Goal: Transaction & Acquisition: Book appointment/travel/reservation

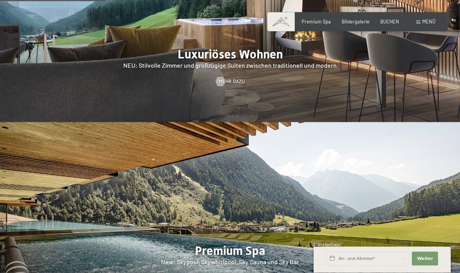
scroll to position [756, 0]
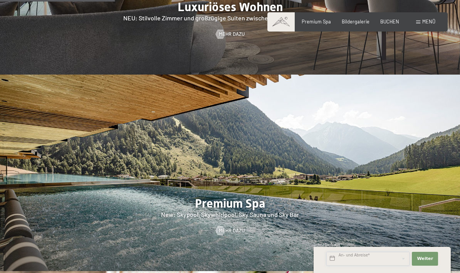
click at [350, 266] on input "text" at bounding box center [367, 259] width 83 height 14
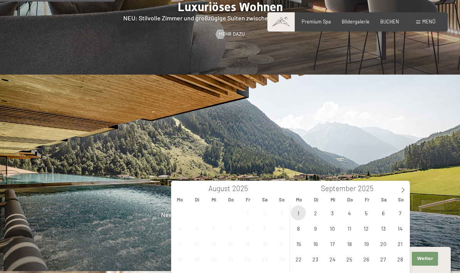
click at [300, 207] on span "1" at bounding box center [298, 213] width 15 height 15
click at [347, 211] on span "4" at bounding box center [348, 213] width 15 height 15
type input "[DATE] - Do. [DATE]"
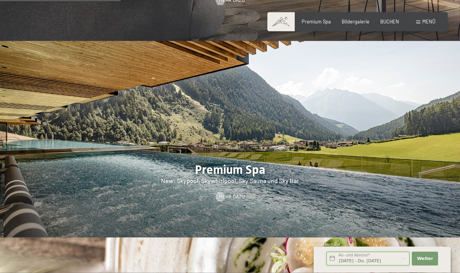
scroll to position [793, 0]
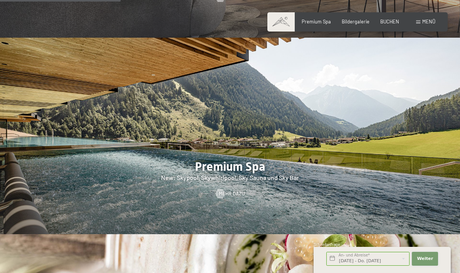
click at [426, 262] on span "Weiter" at bounding box center [424, 259] width 16 height 6
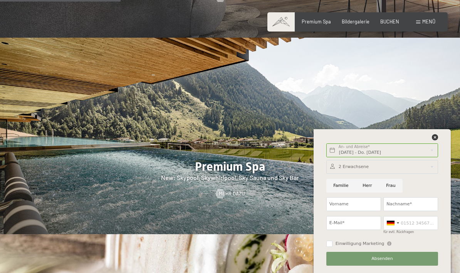
click at [370, 174] on div at bounding box center [382, 167] width 112 height 14
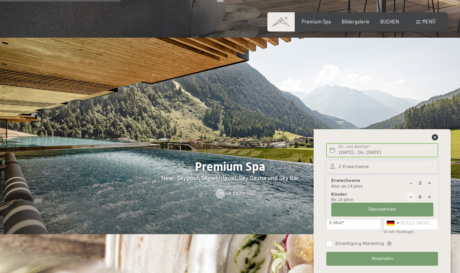
click at [434, 219] on div "2 Erwachsene Älter als 14 Jahre 0 Kinder Bis 14 Jahre Übernehmen" at bounding box center [382, 197] width 112 height 43
click at [432, 201] on div at bounding box center [429, 197] width 8 height 8
type input "1"
select select
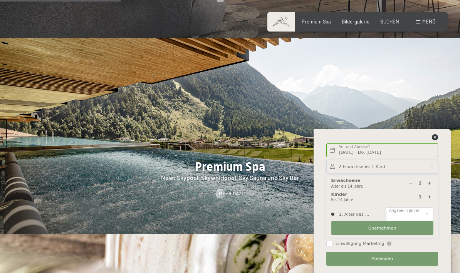
click at [431, 199] on icon at bounding box center [429, 197] width 4 height 4
type input "2"
select select
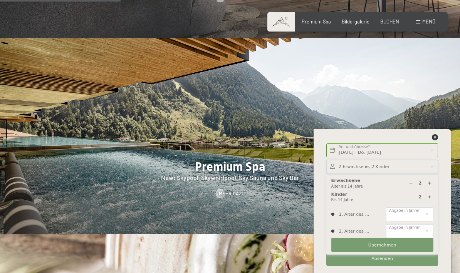
click at [432, 201] on div at bounding box center [429, 197] width 8 height 8
type input "3"
select select
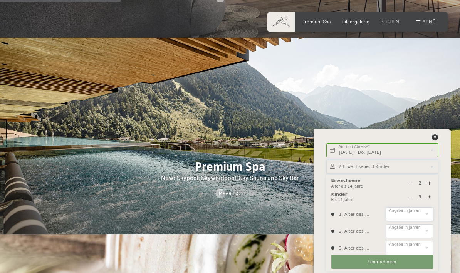
click at [417, 221] on select "0 1 2 3 4 5 6 7 8 9 10 11 12 13 14" at bounding box center [409, 214] width 47 height 14
select select "6"
click at [416, 238] on select "0 1 2 3 4 5 6 7 8 9 10 11 12 13 14" at bounding box center [409, 231] width 47 height 14
select select "8"
click at [412, 255] on select "0 1 2 3 4 5 6 7 8 9 10 11 12 13 14" at bounding box center [409, 248] width 47 height 14
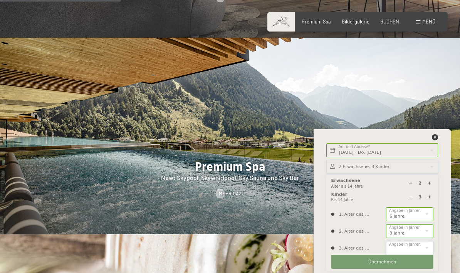
select select "10"
click at [383, 266] on span "Übernehmen" at bounding box center [382, 262] width 28 height 6
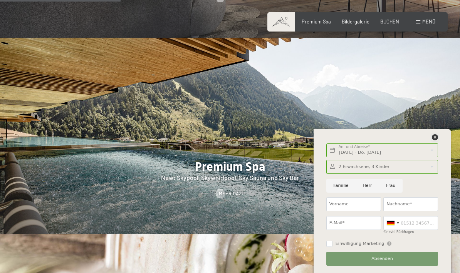
click at [436, 140] on icon at bounding box center [435, 137] width 6 height 6
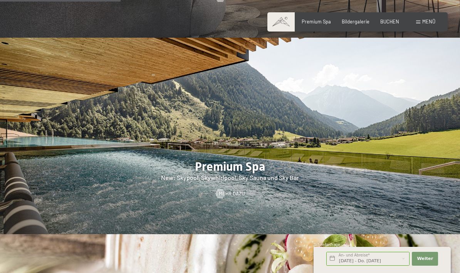
click at [391, 18] on div "Buchen Anfragen Premium Spa Bildergalerie BUCHEN Menü DE IT EN Gutschein Bilder…" at bounding box center [357, 21] width 156 height 7
click at [395, 19] on span "BUCHEN" at bounding box center [389, 21] width 19 height 6
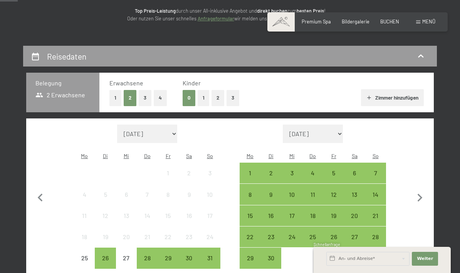
scroll to position [101, 0]
click at [234, 98] on button "3" at bounding box center [232, 98] width 13 height 16
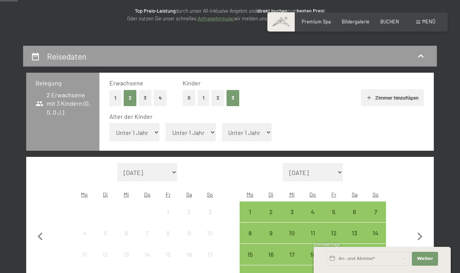
click at [116, 129] on select "Unter 1 Jahr 1 Jahr 2 Jahre 3 Jahre 4 Jahre 5 Jahre 6 Jahre 7 Jahre 8 Jahre 9 J…" at bounding box center [134, 132] width 50 height 18
select select "6"
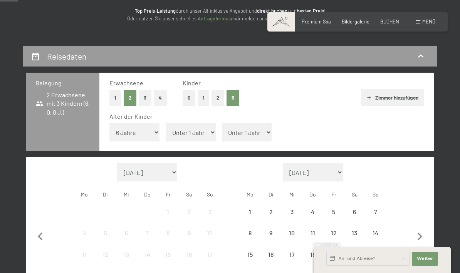
click at [195, 132] on select "Unter 1 Jahr 1 Jahr 2 Jahre 3 Jahre 4 Jahre 5 Jahre 6 Jahre 7 Jahre 8 Jahre 9 J…" at bounding box center [191, 132] width 50 height 18
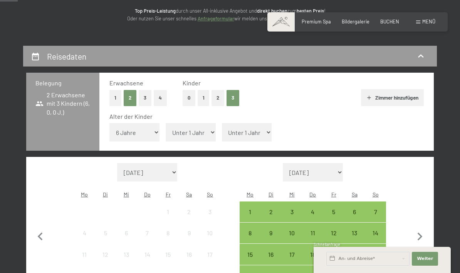
select select "8"
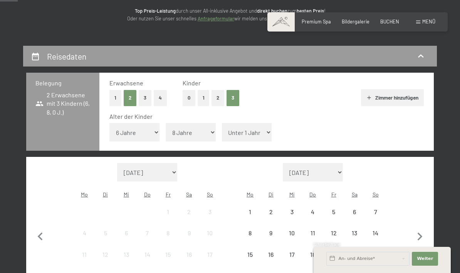
click at [237, 131] on select "Unter 1 Jahr 1 Jahr 2 Jahre 3 Jahre 4 Jahre 5 Jahre 6 Jahre 7 Jahre 8 Jahre 9 J…" at bounding box center [247, 132] width 50 height 18
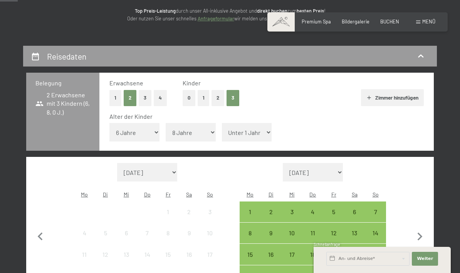
click at [243, 125] on select "Unter 1 Jahr 1 Jahr 2 Jahre 3 Jahre 4 Jahre 5 Jahre 6 Jahre 7 Jahre 8 Jahre 9 J…" at bounding box center [247, 132] width 50 height 18
select select "10"
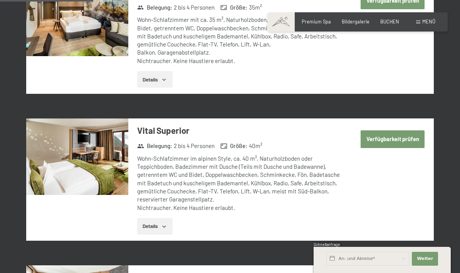
scroll to position [538, 0]
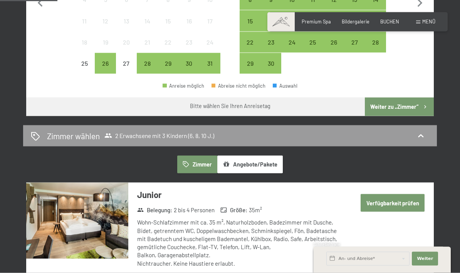
click at [423, 104] on icon "button" at bounding box center [424, 107] width 7 height 7
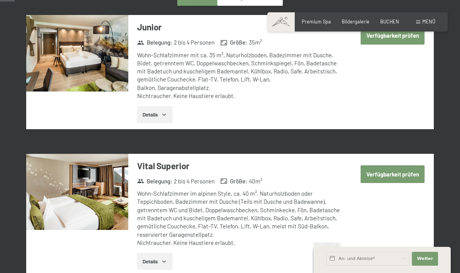
scroll to position [0, 0]
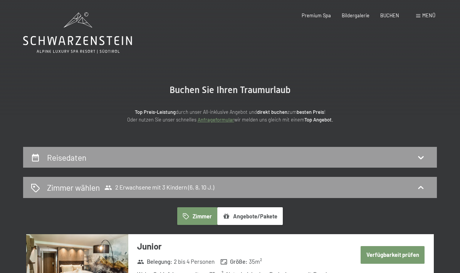
click at [328, 162] on div "Reisedaten" at bounding box center [229, 157] width 413 height 21
select select "6"
select select "8"
select select "10"
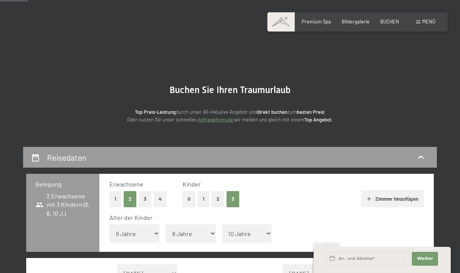
scroll to position [146, 0]
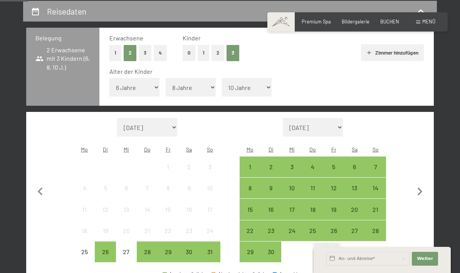
click at [251, 164] on div "1" at bounding box center [249, 173] width 19 height 19
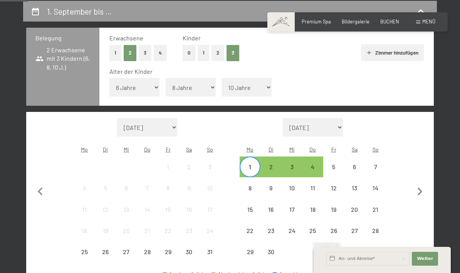
click at [294, 164] on div "3" at bounding box center [291, 173] width 19 height 19
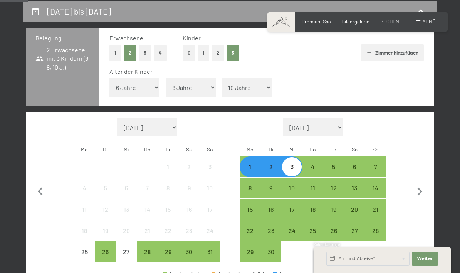
click at [423, 271] on div "An- und Abreise* Weiter Adressfelder ausblenden 2 Erwachsene 2 Erwachsene Älter…" at bounding box center [382, 260] width 122 height 26
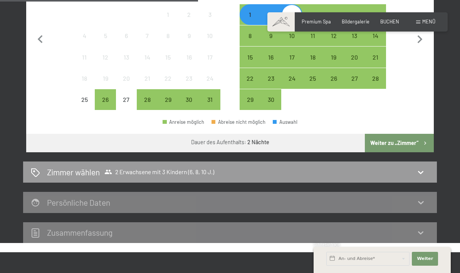
scroll to position [306, 0]
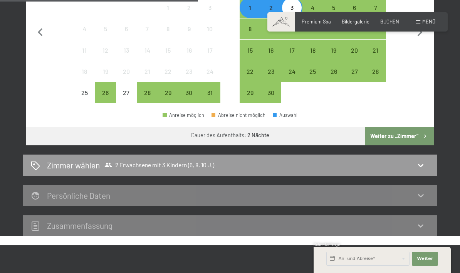
click at [412, 127] on button "Weiter zu „Zimmer“" at bounding box center [399, 136] width 69 height 18
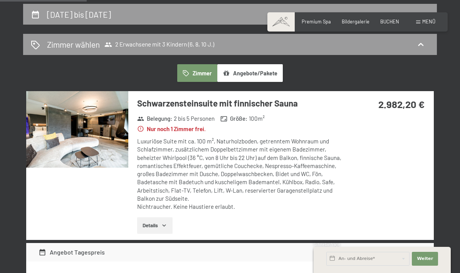
scroll to position [143, 0]
click at [267, 74] on button "Angebote/Pakete" at bounding box center [249, 74] width 65 height 18
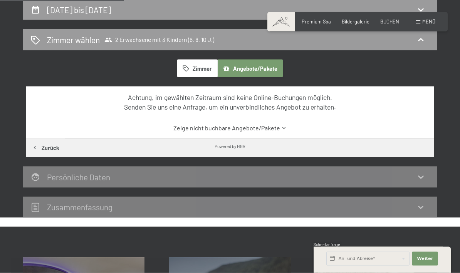
click at [208, 65] on button "Zimmer" at bounding box center [197, 69] width 40 height 18
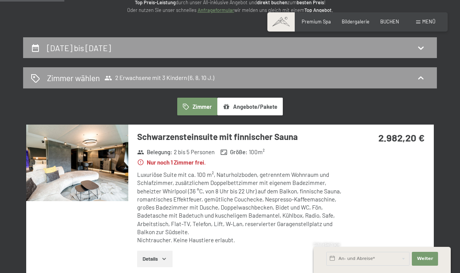
scroll to position [103, 0]
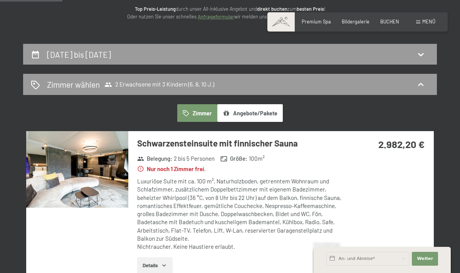
click at [277, 45] on div "1. September bis 3. September 2025" at bounding box center [229, 54] width 413 height 21
select select "6"
select select "8"
select select "10"
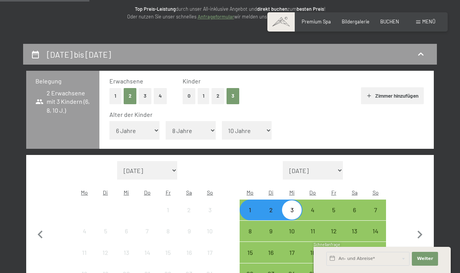
scroll to position [146, 0]
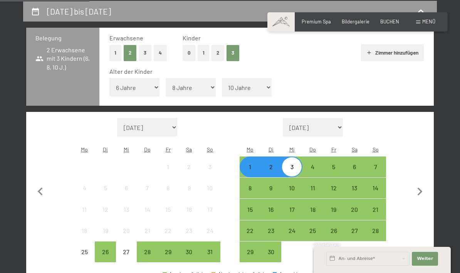
click at [268, 164] on div "2" at bounding box center [270, 173] width 19 height 19
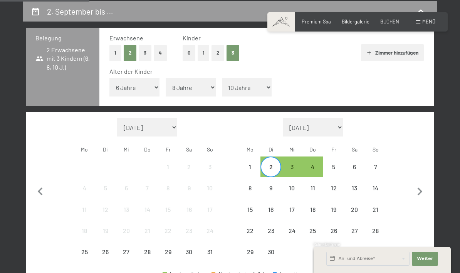
click at [191, 249] on div "30" at bounding box center [188, 258] width 19 height 19
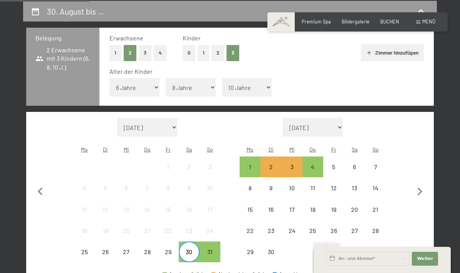
click at [187, 249] on div "30" at bounding box center [188, 258] width 19 height 19
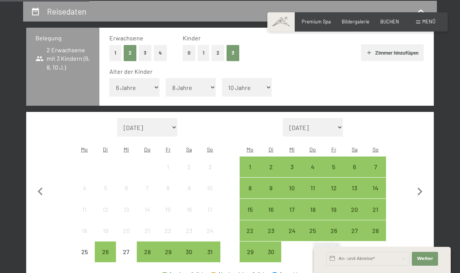
click at [192, 243] on div "30" at bounding box center [188, 252] width 19 height 19
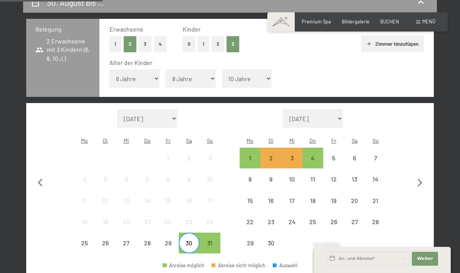
scroll to position [168, 0]
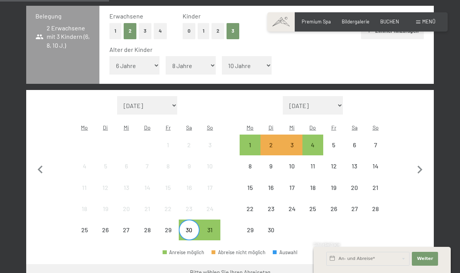
click at [248, 135] on div "1" at bounding box center [249, 144] width 19 height 19
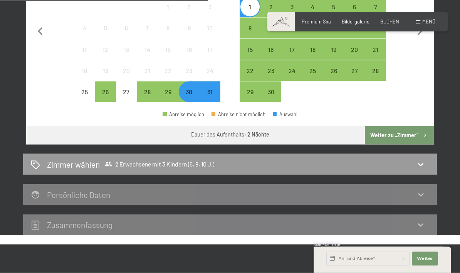
click at [405, 126] on button "Weiter zu „Zimmer“" at bounding box center [399, 135] width 69 height 18
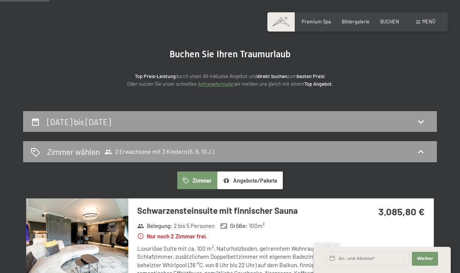
scroll to position [0, 0]
